Goal: Transaction & Acquisition: Subscribe to service/newsletter

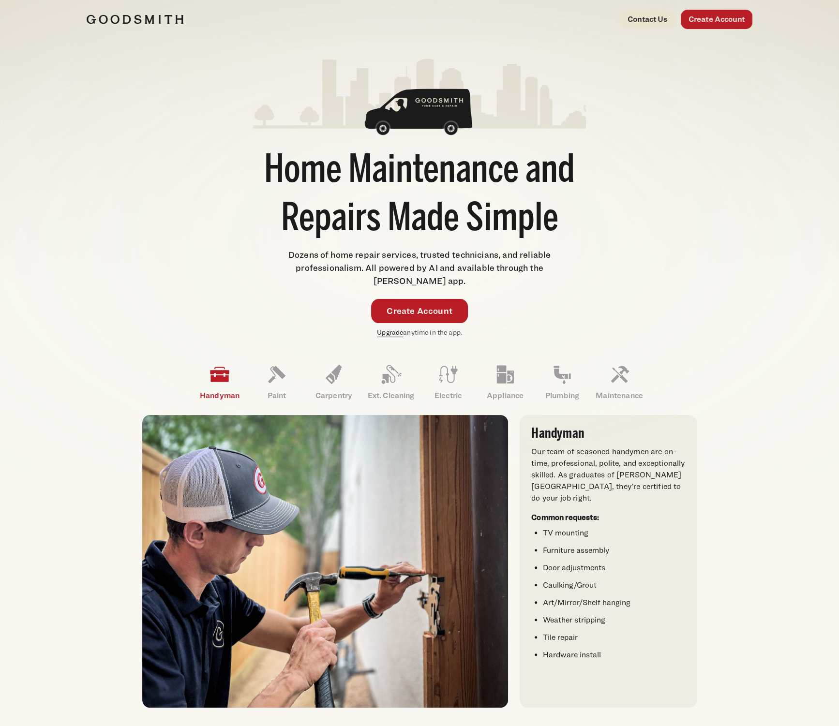
click at [385, 335] on link "Upgrade" at bounding box center [390, 332] width 26 height 8
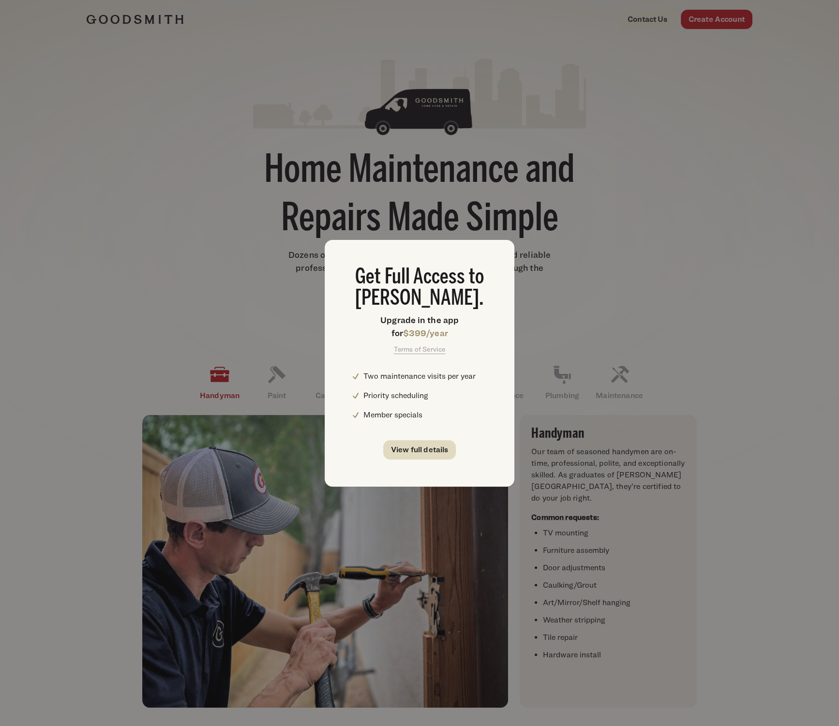
click at [408, 445] on link "View full details" at bounding box center [419, 449] width 73 height 19
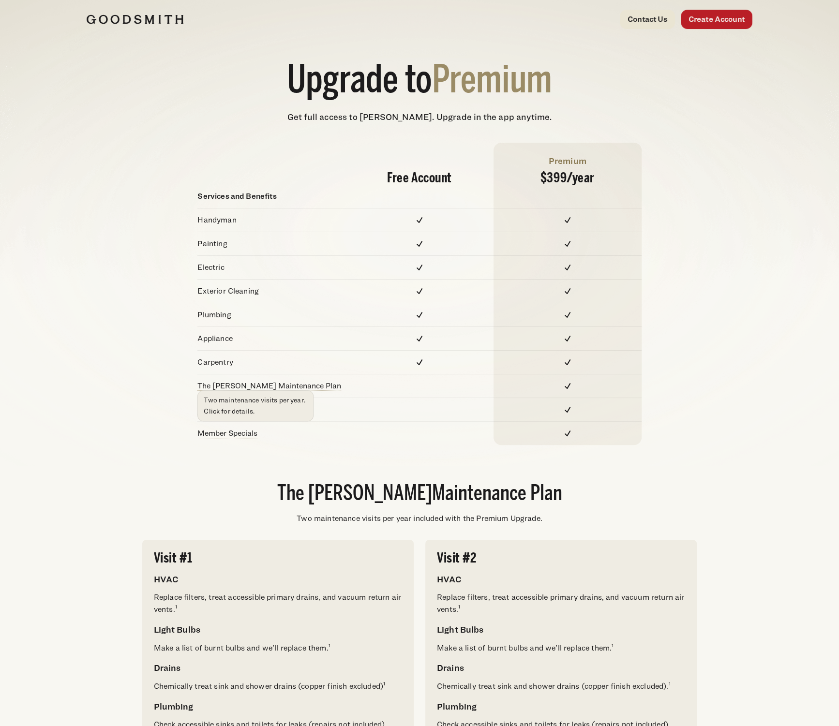
click at [298, 386] on link "The Goodsmith Maintenance Plan" at bounding box center [269, 385] width 144 height 9
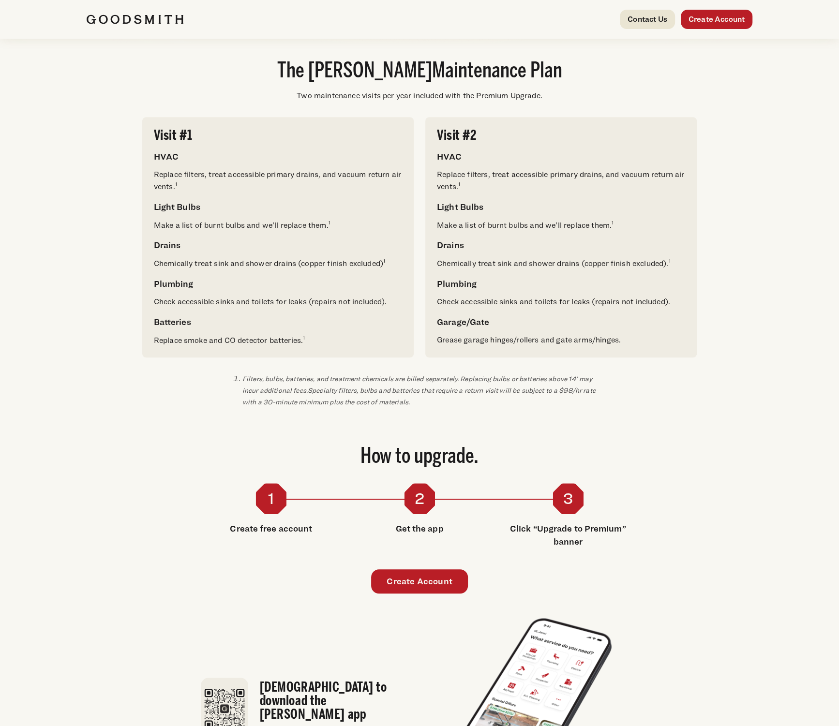
scroll to position [424, 0]
